Goal: Find specific page/section: Find specific page/section

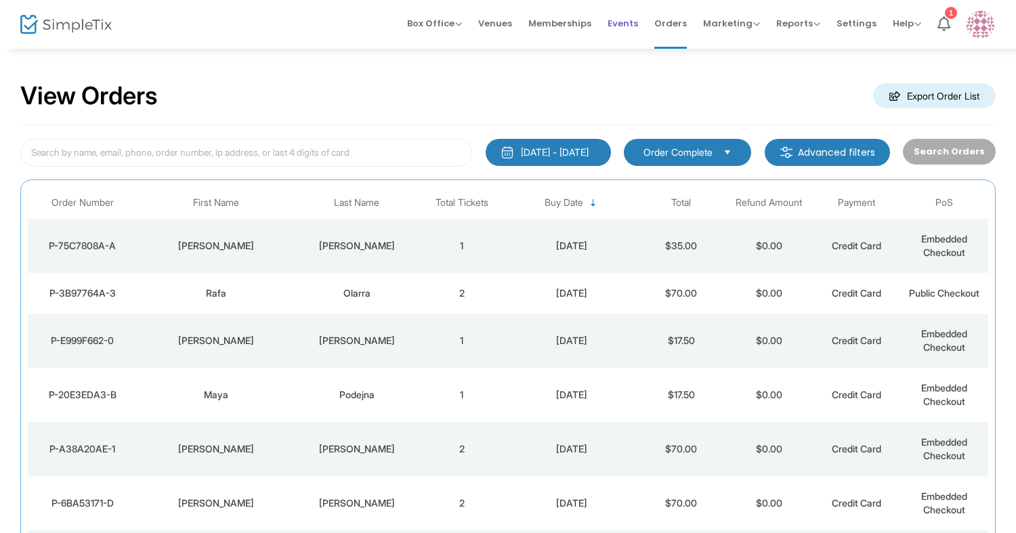
click at [631, 23] on span "Events" at bounding box center [623, 23] width 30 height 35
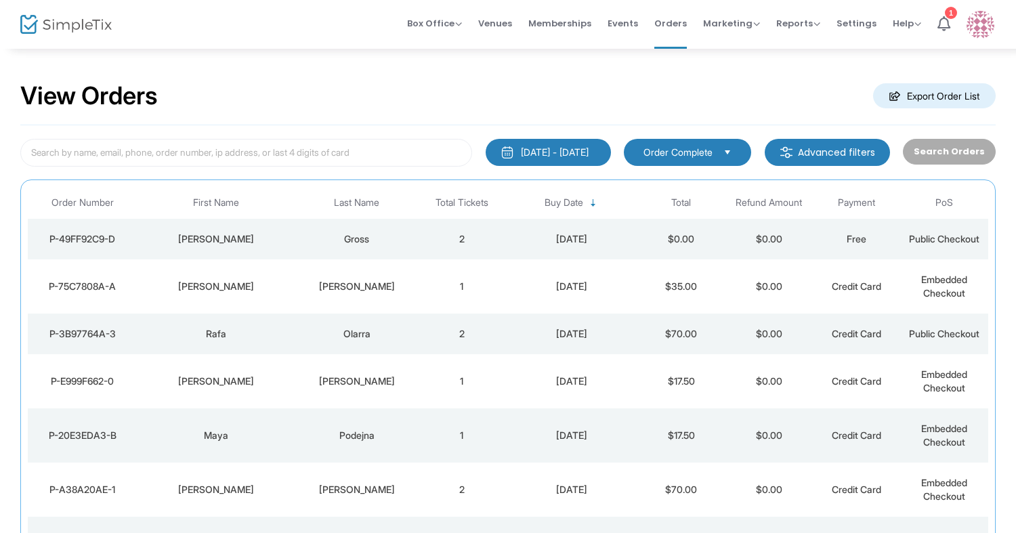
click at [289, 293] on td "[PERSON_NAME]" at bounding box center [216, 286] width 158 height 54
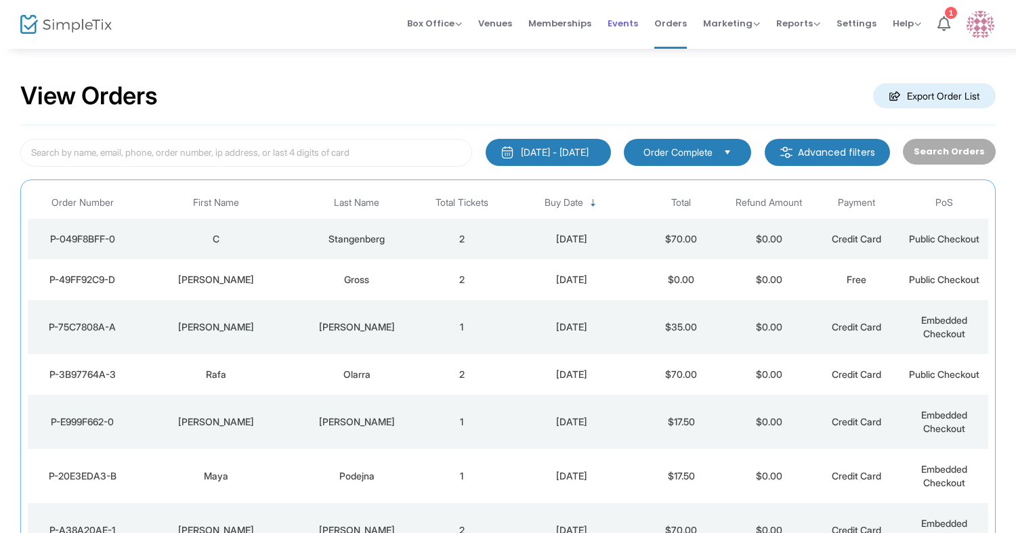
click at [620, 21] on span "Events" at bounding box center [623, 23] width 30 height 35
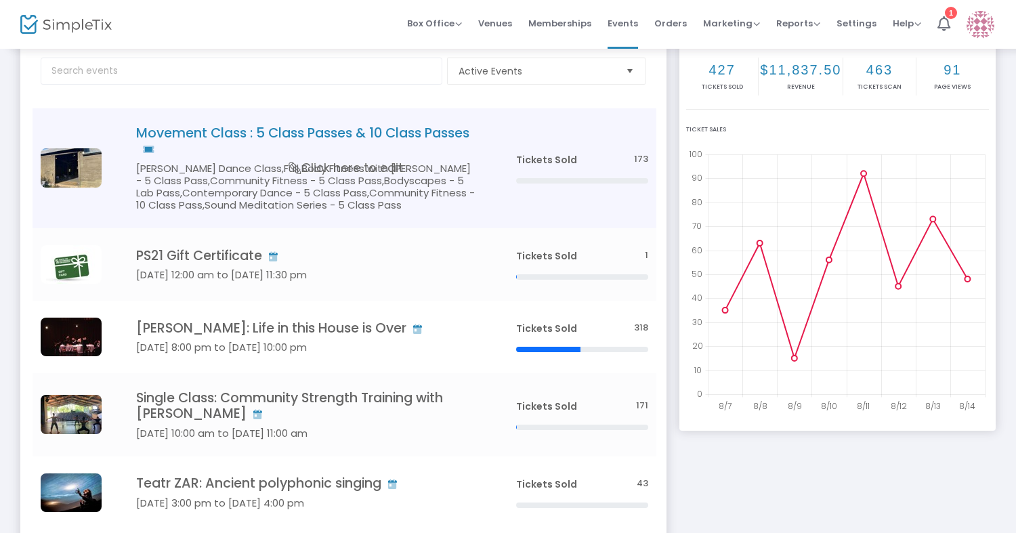
scroll to position [228, 0]
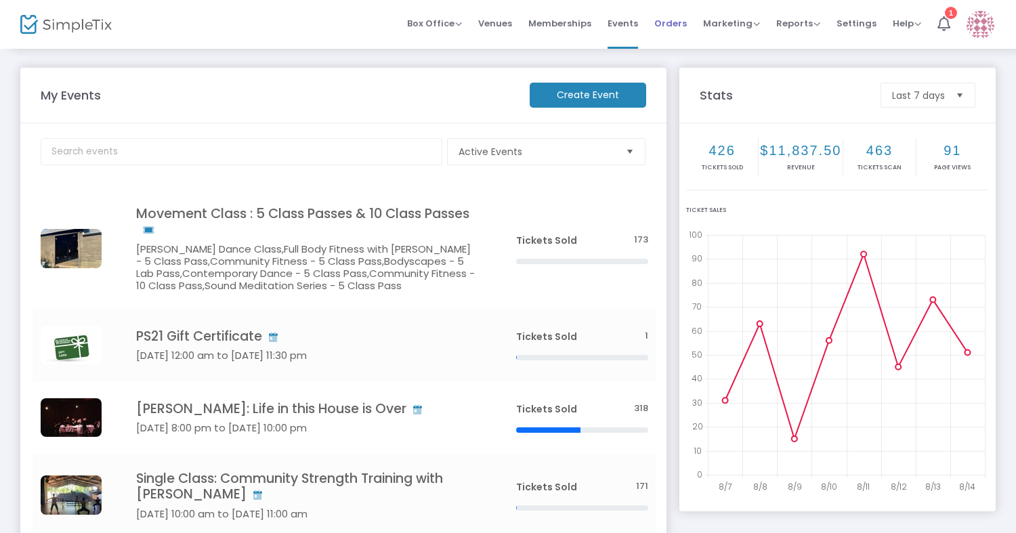
click at [670, 22] on span "Orders" at bounding box center [670, 23] width 33 height 35
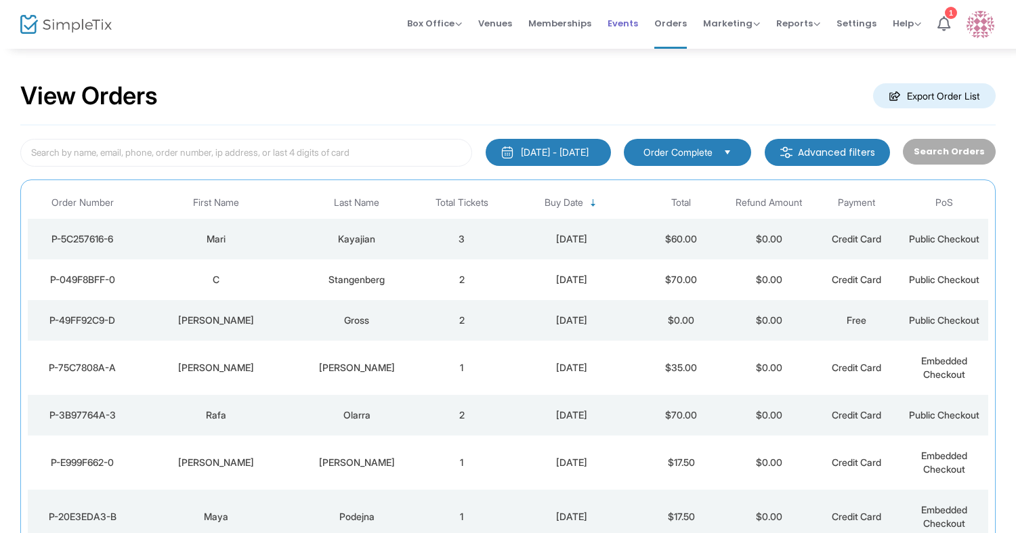
click at [626, 22] on span "Events" at bounding box center [623, 23] width 30 height 35
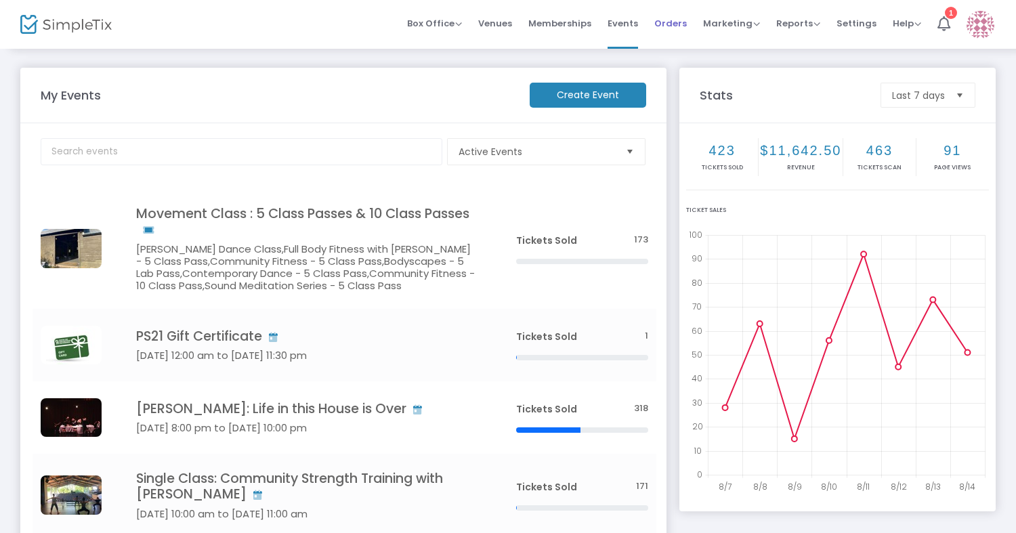
click at [670, 27] on span "Orders" at bounding box center [670, 23] width 33 height 35
click at [677, 22] on span "Orders" at bounding box center [670, 23] width 33 height 35
